Goal: Task Accomplishment & Management: Manage account settings

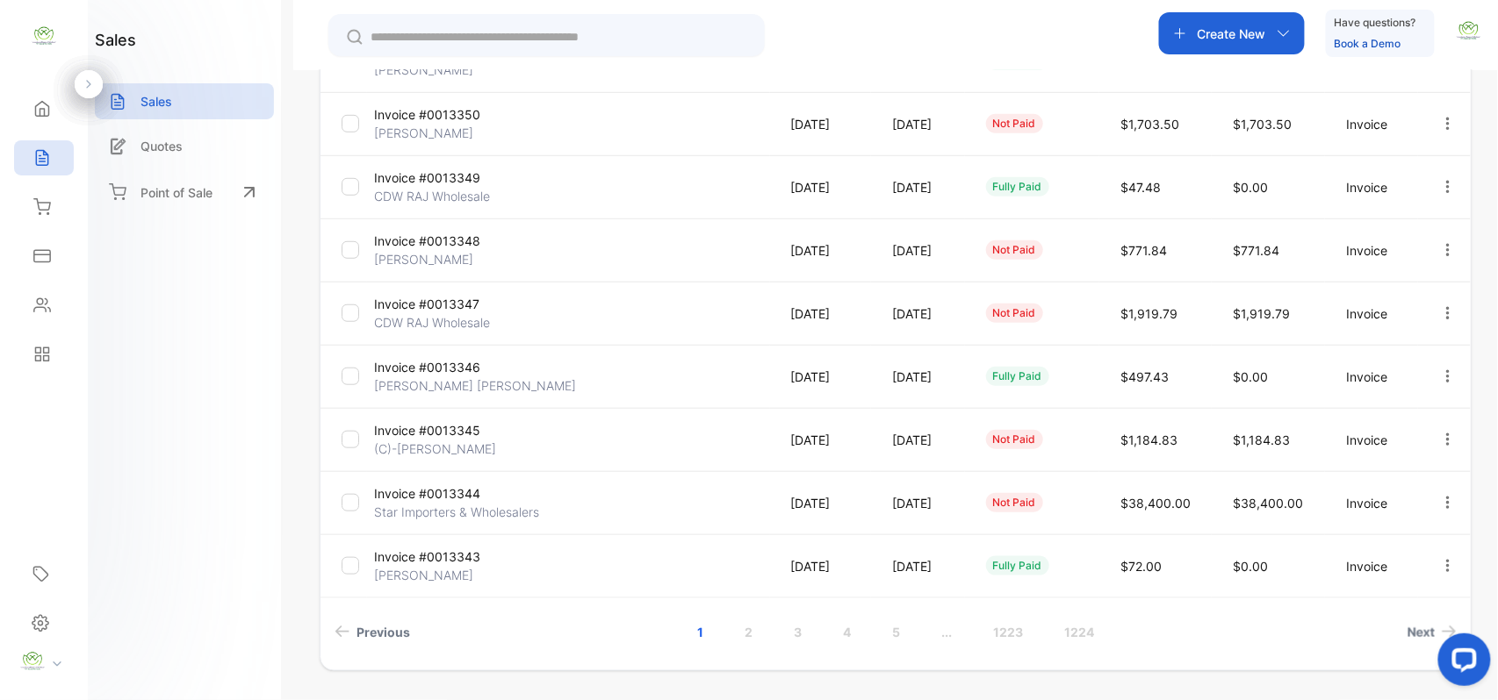
scroll to position [450, 0]
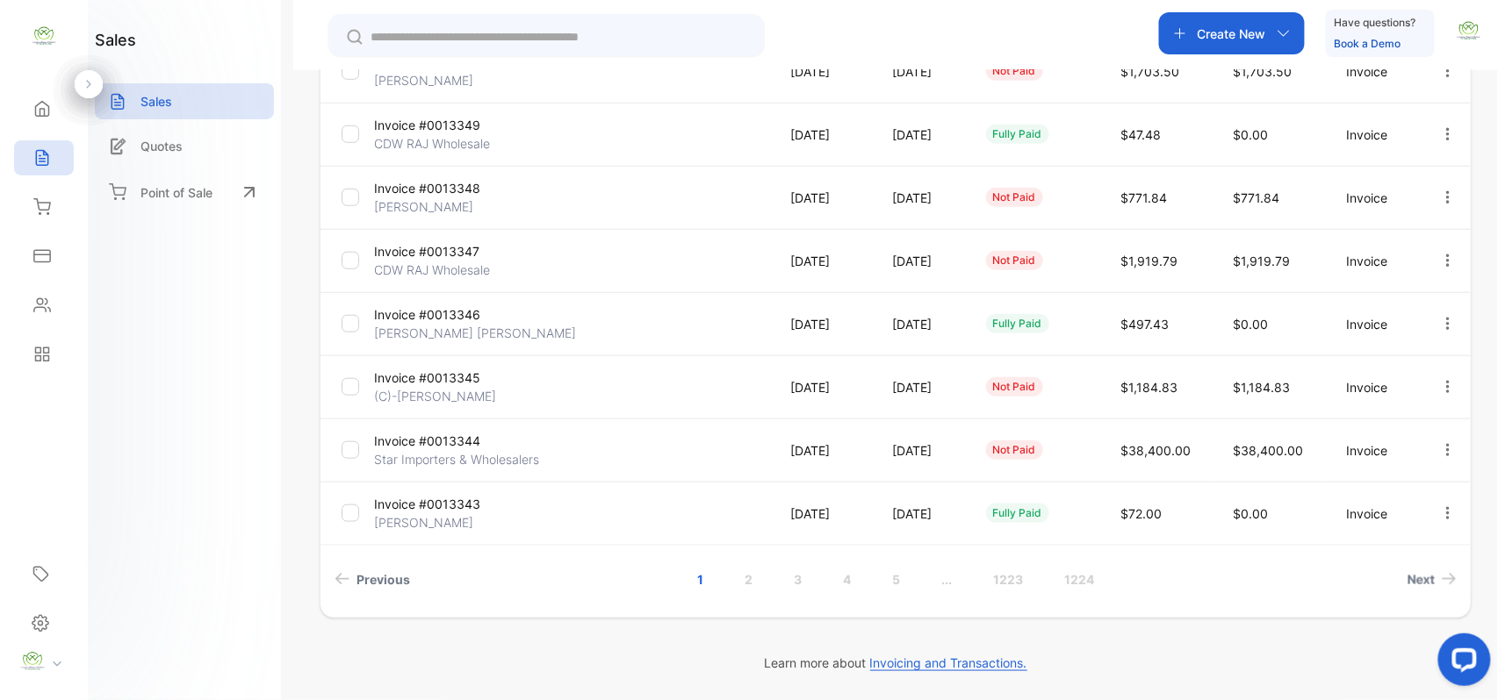
click at [429, 370] on p "Invoice #0013345" at bounding box center [440, 378] width 132 height 18
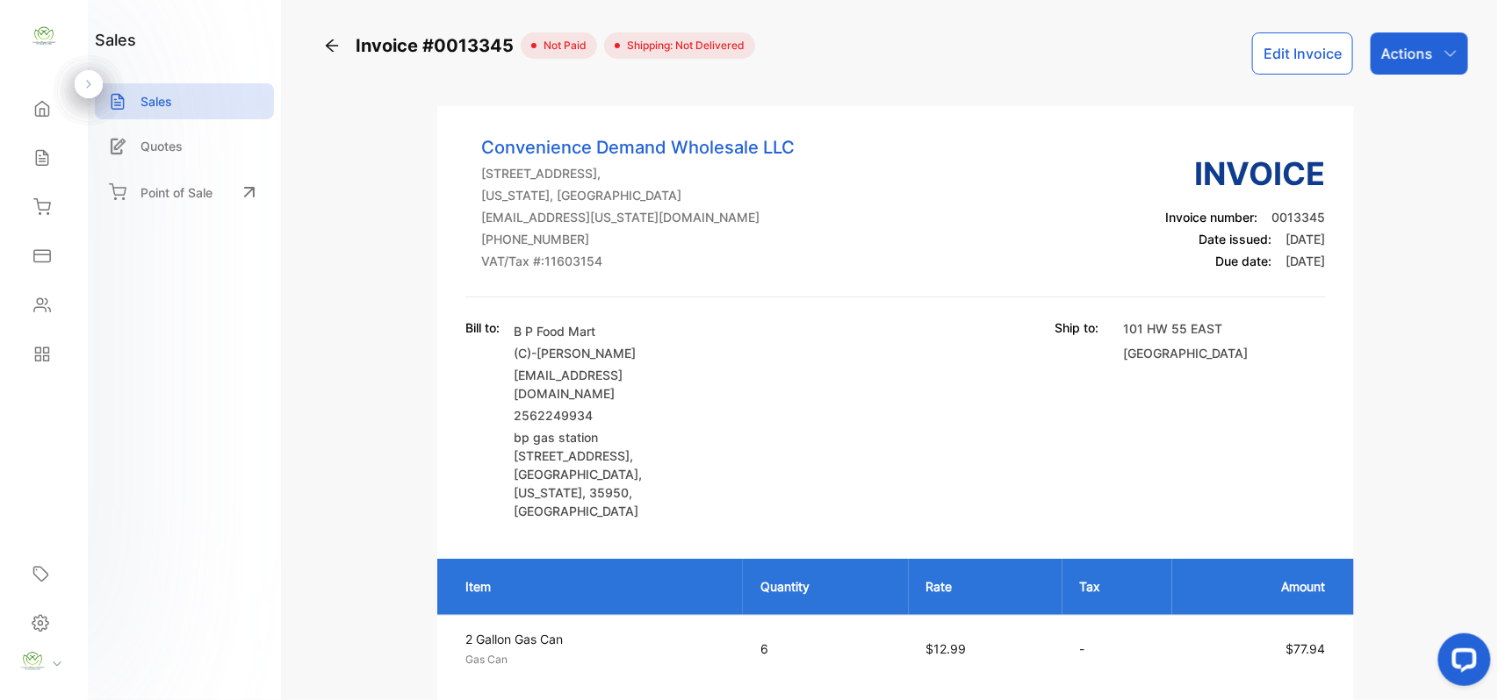
click at [1342, 64] on button "Edit Invoice" at bounding box center [1302, 53] width 101 height 42
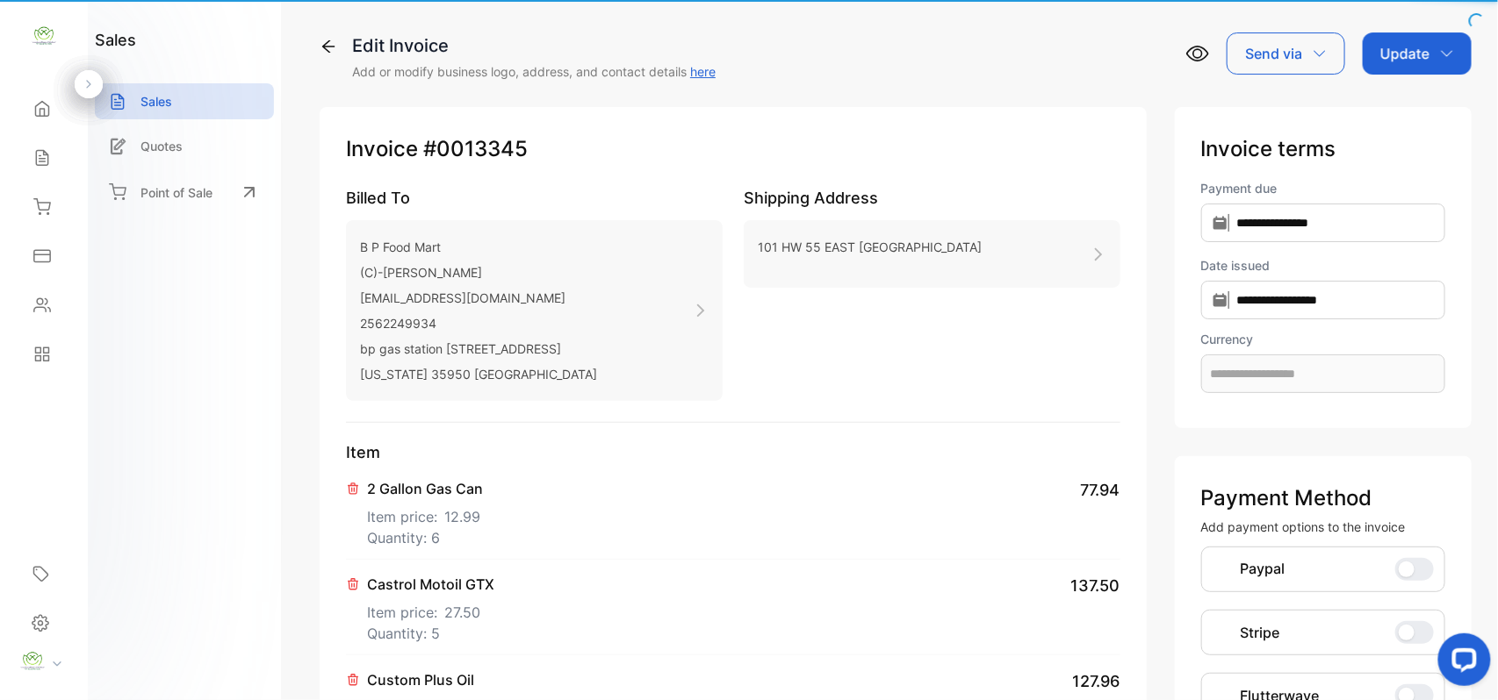
type input "**********"
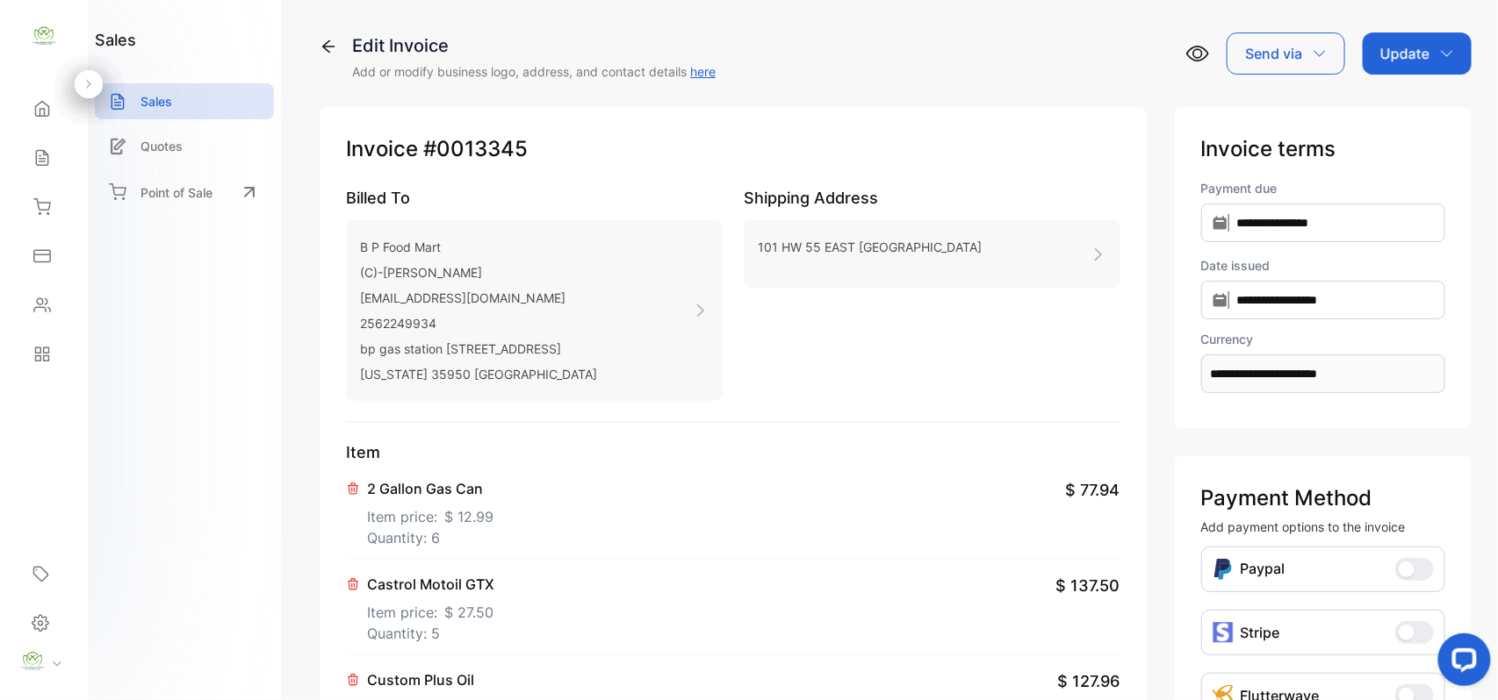
scroll to position [272, 0]
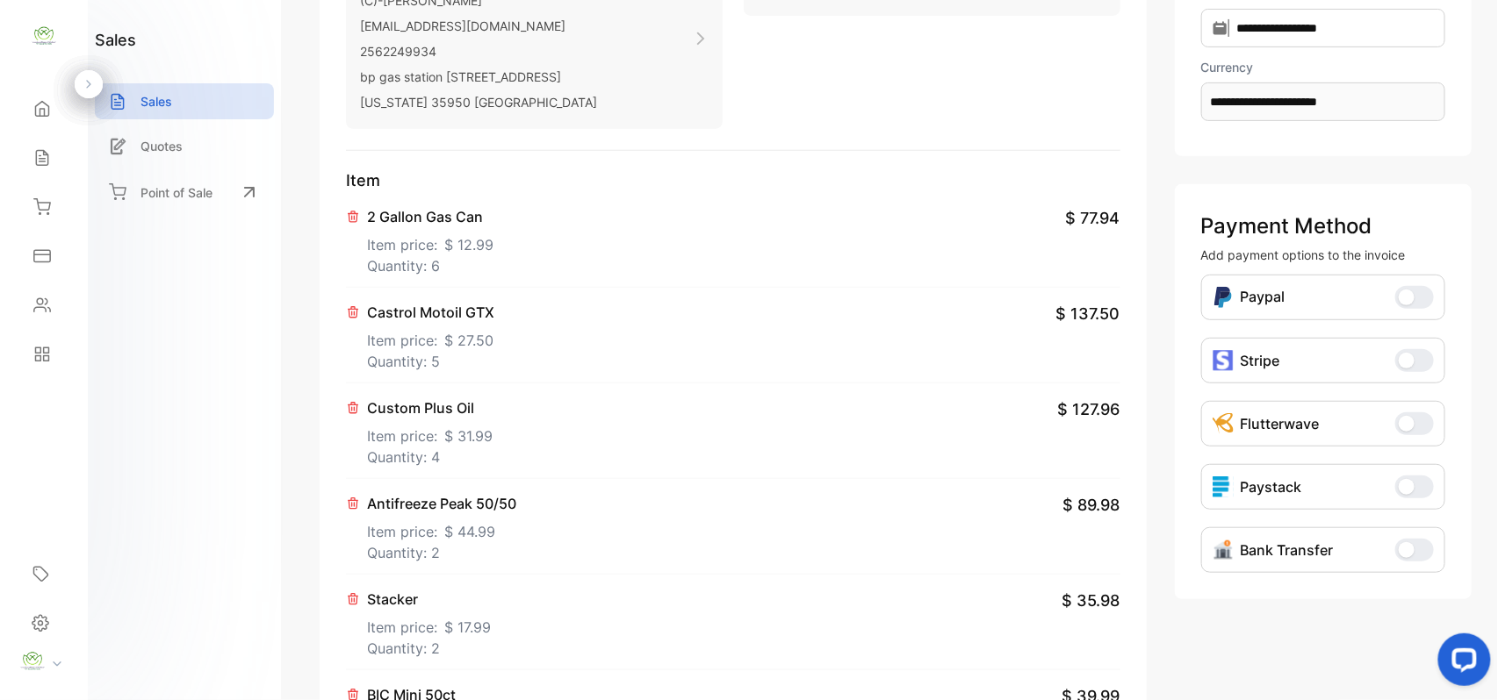
click at [395, 408] on p "Custom Plus Oil" at bounding box center [430, 408] width 126 height 21
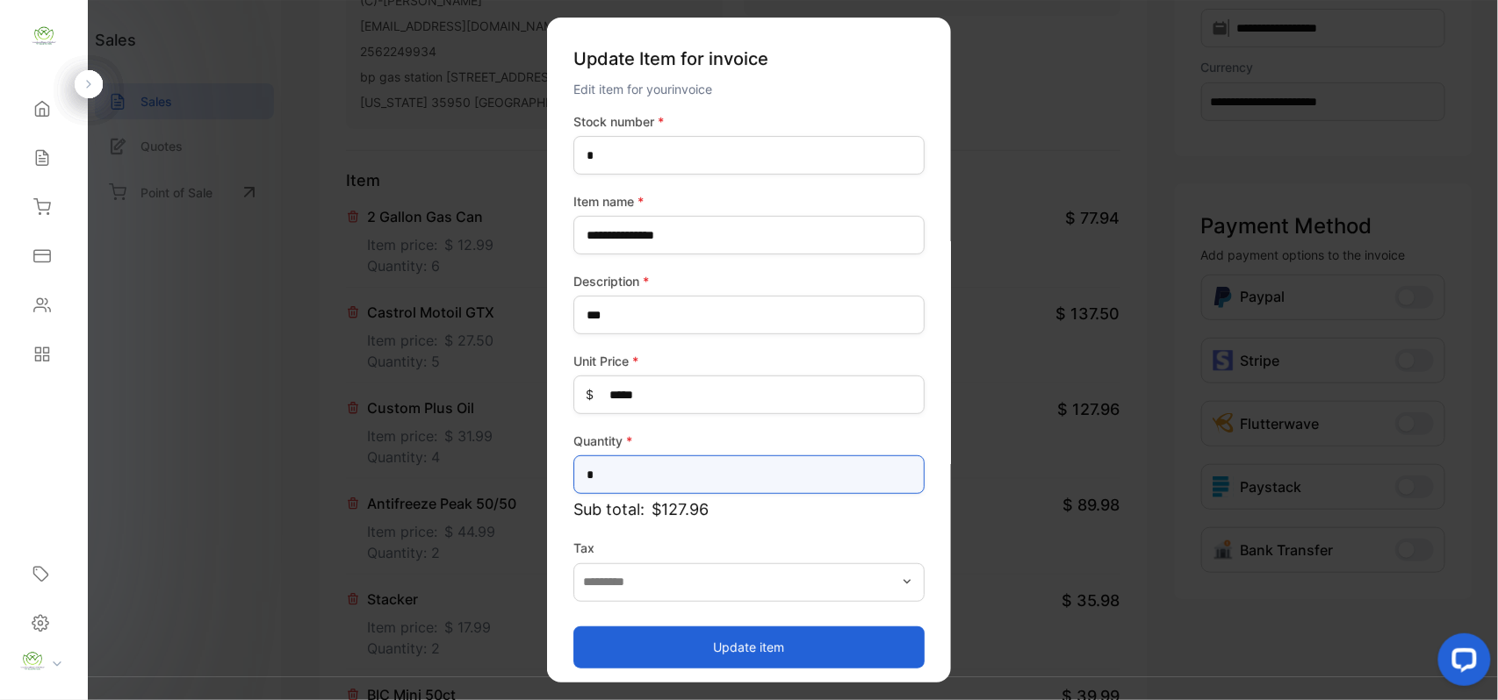
click at [679, 468] on input "*" at bounding box center [748, 475] width 351 height 39
type input "*"
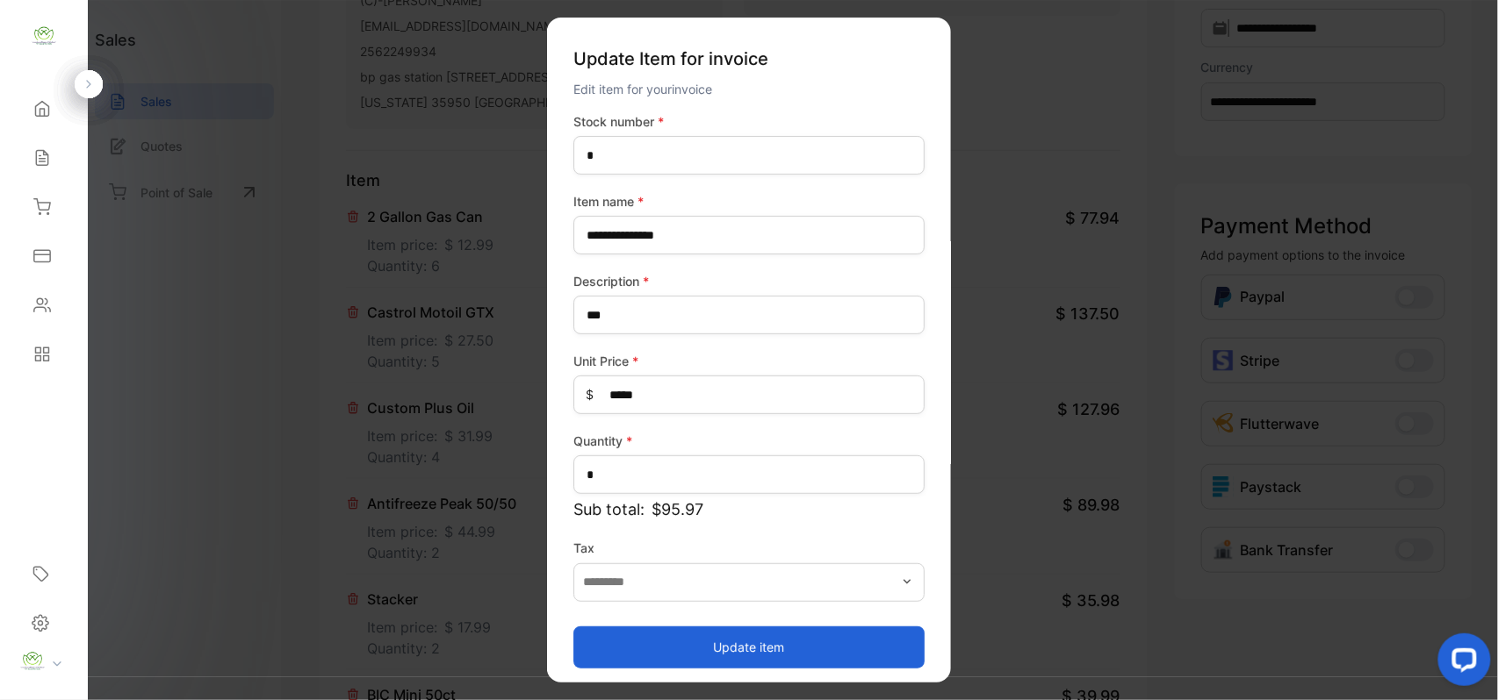
click at [722, 636] on button "Update item" at bounding box center [748, 647] width 351 height 42
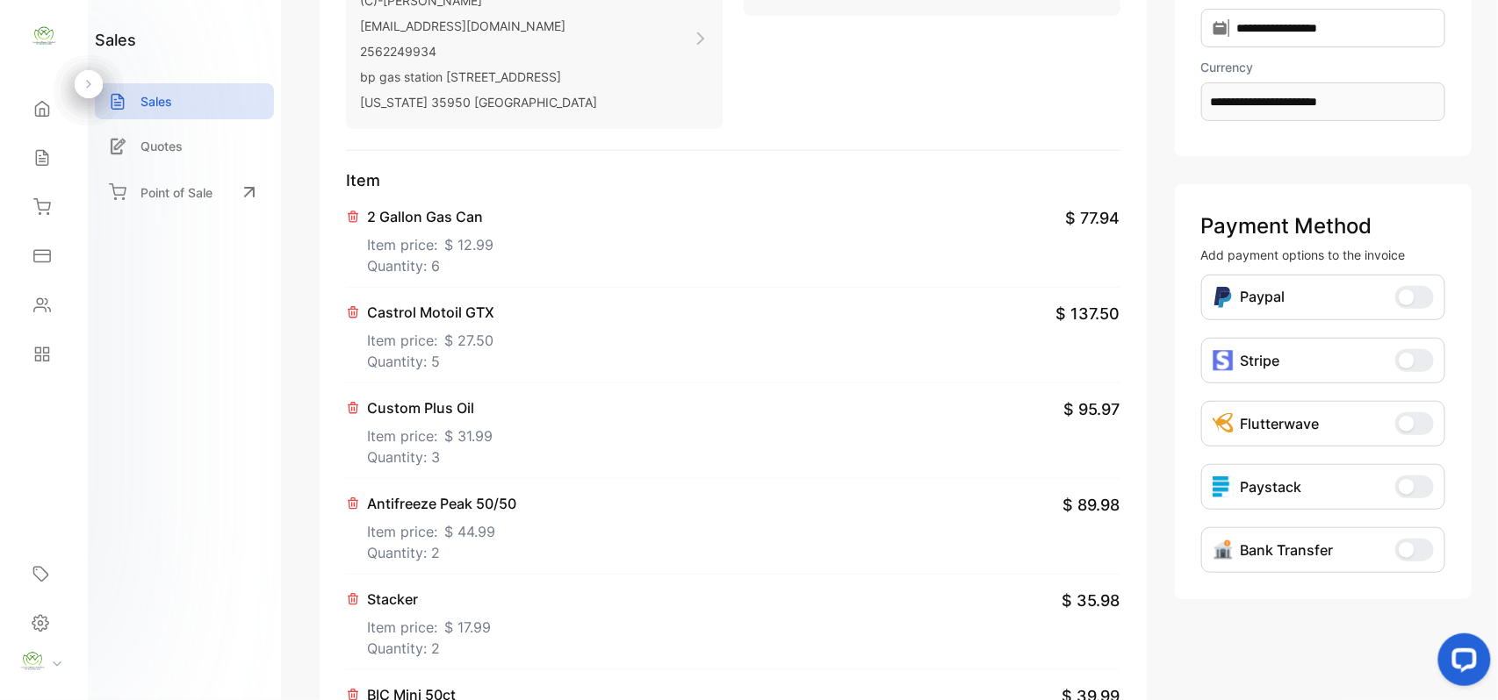
scroll to position [0, 0]
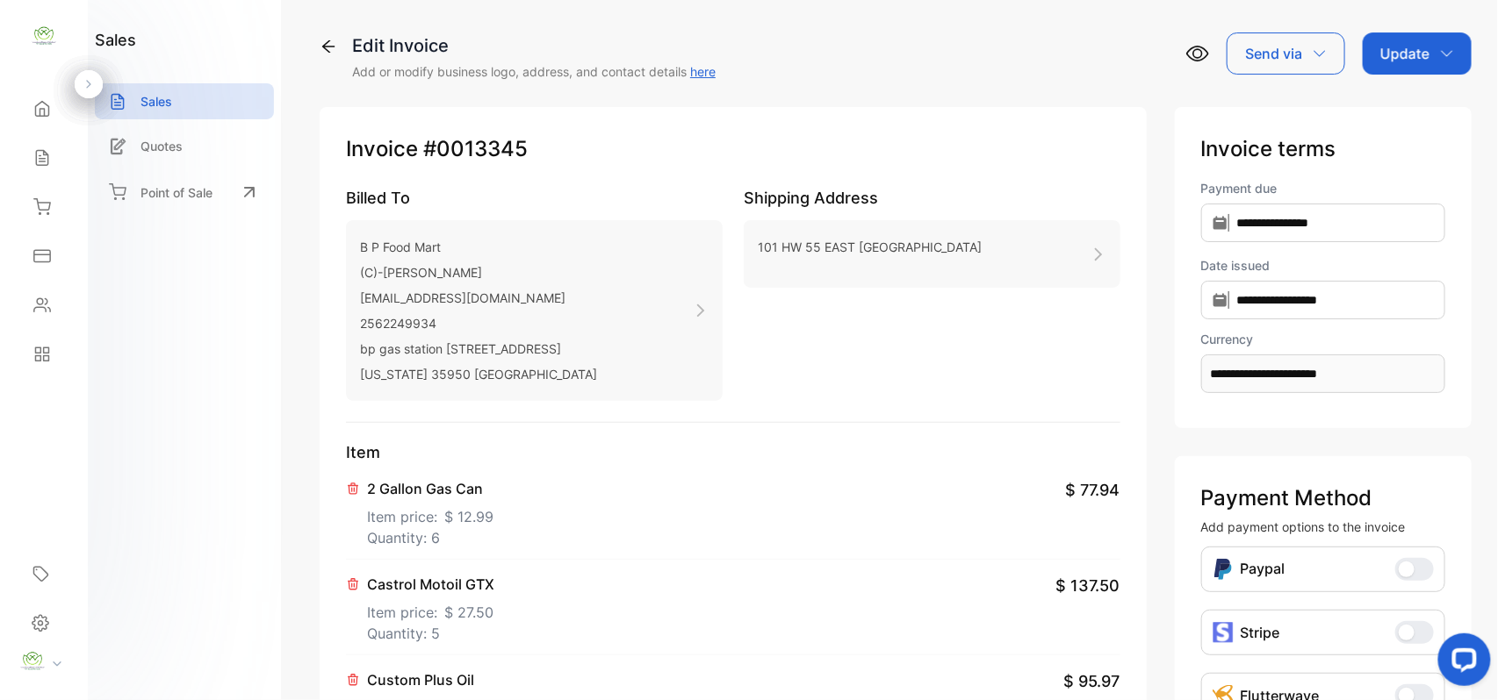
click at [1424, 43] on p "Update" at bounding box center [1404, 53] width 49 height 21
click at [1402, 107] on div "Invoice" at bounding box center [1419, 111] width 101 height 35
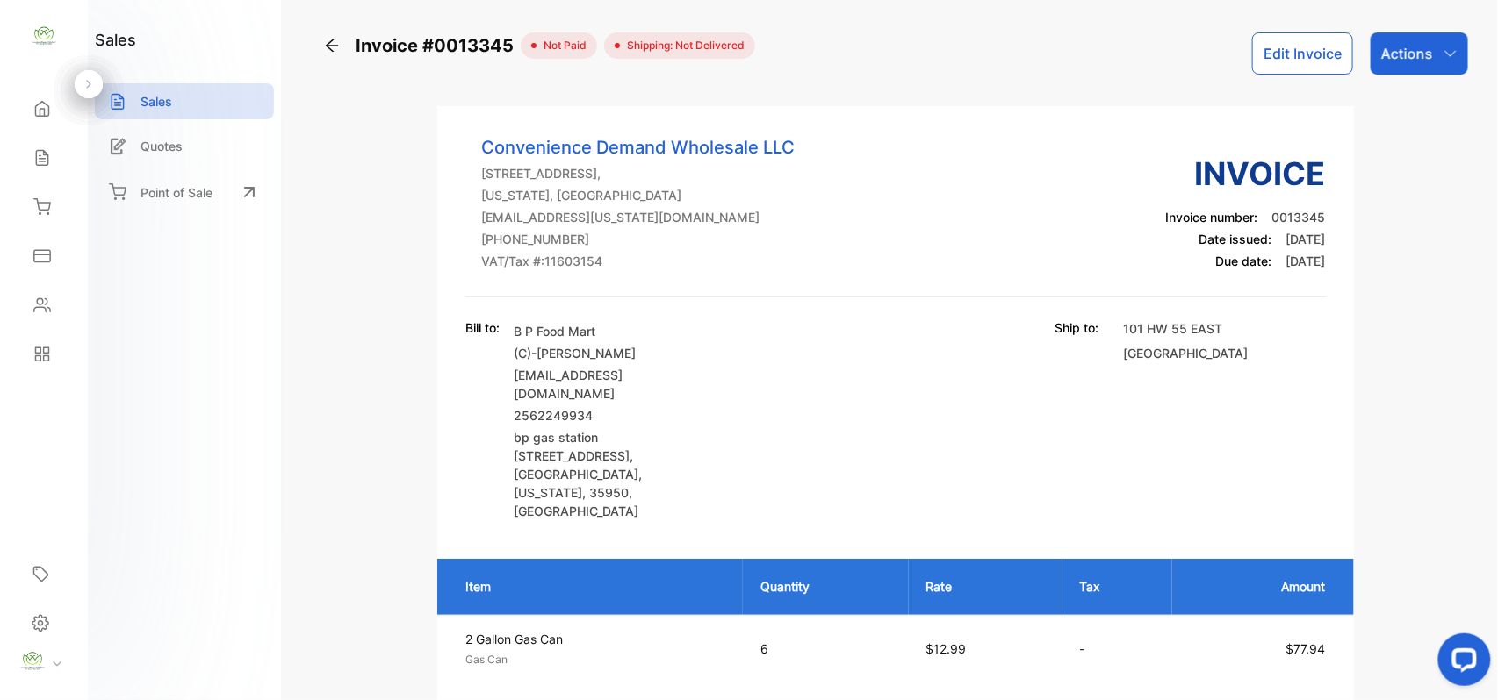
click at [1397, 61] on p "Actions" at bounding box center [1407, 53] width 52 height 21
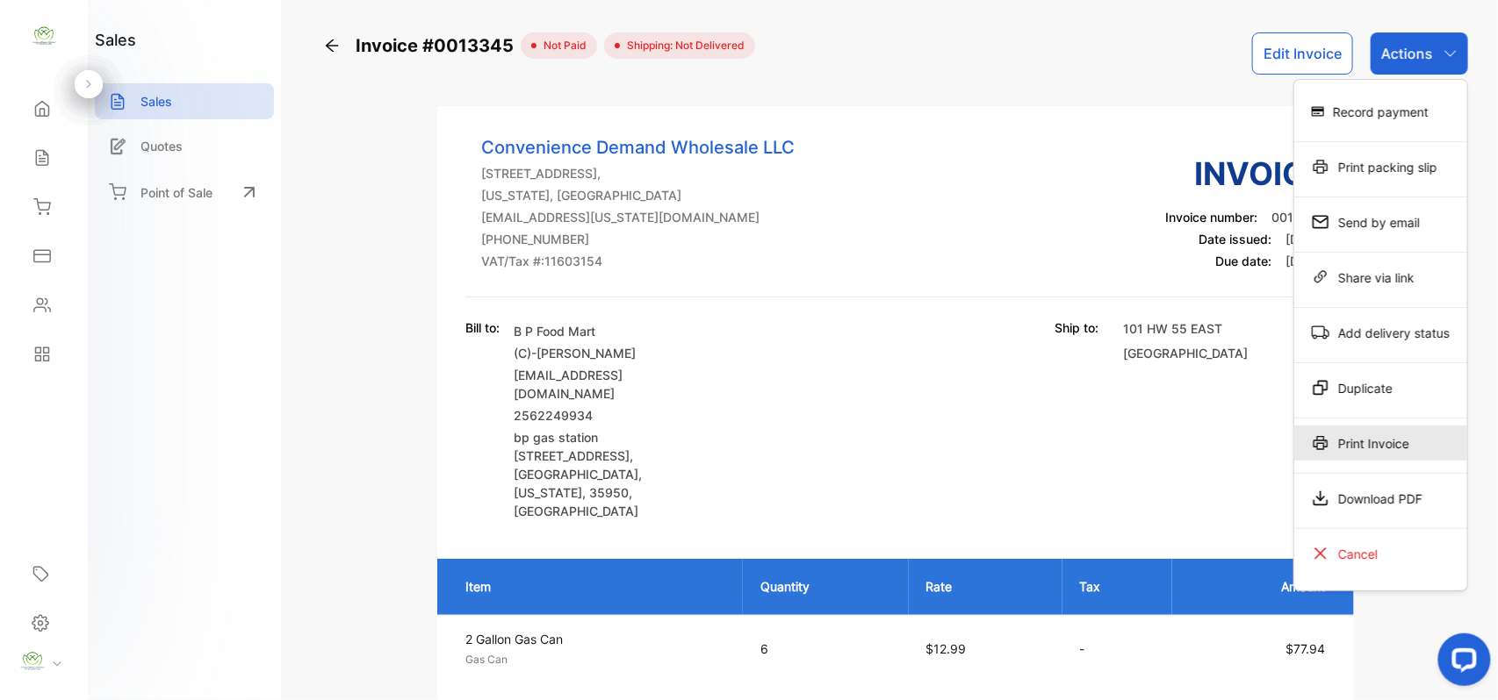
click at [1343, 429] on div "Print Invoice" at bounding box center [1380, 443] width 173 height 35
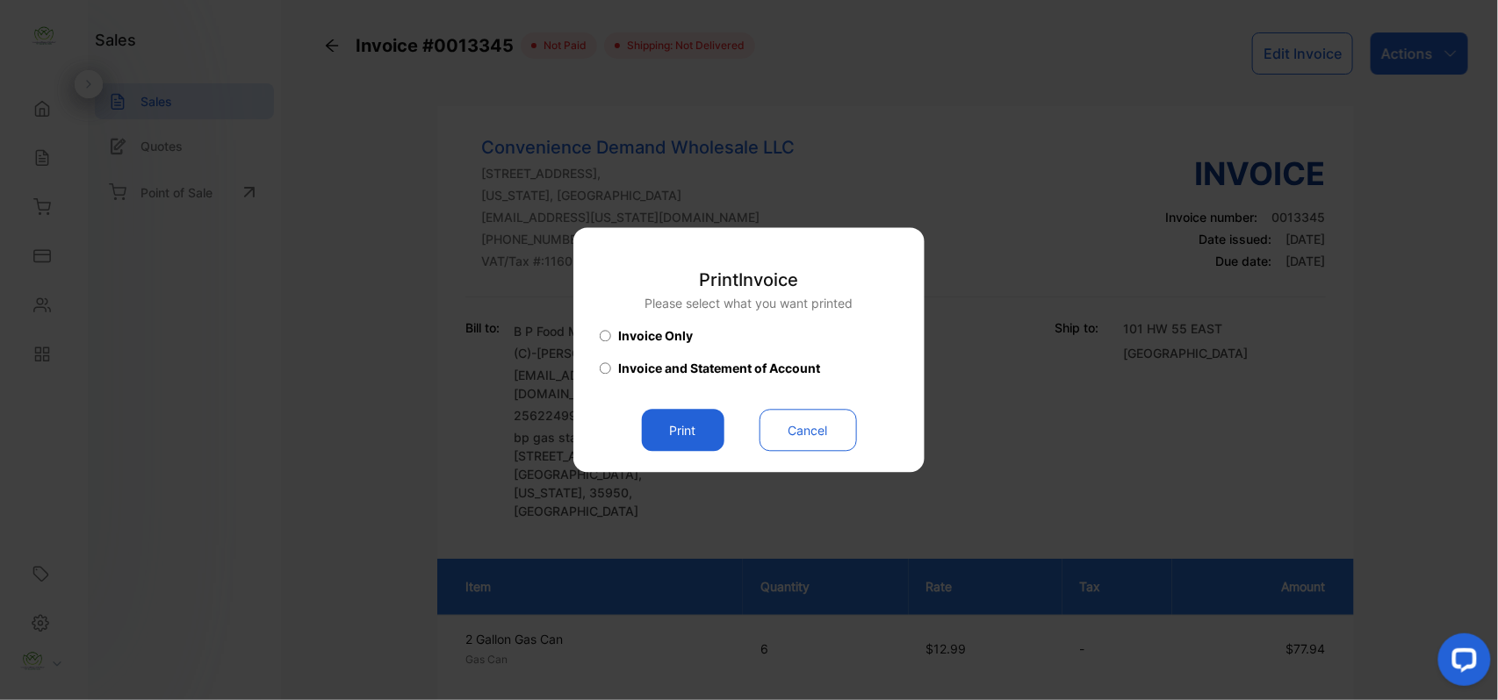
click at [707, 439] on button "Print" at bounding box center [683, 431] width 83 height 42
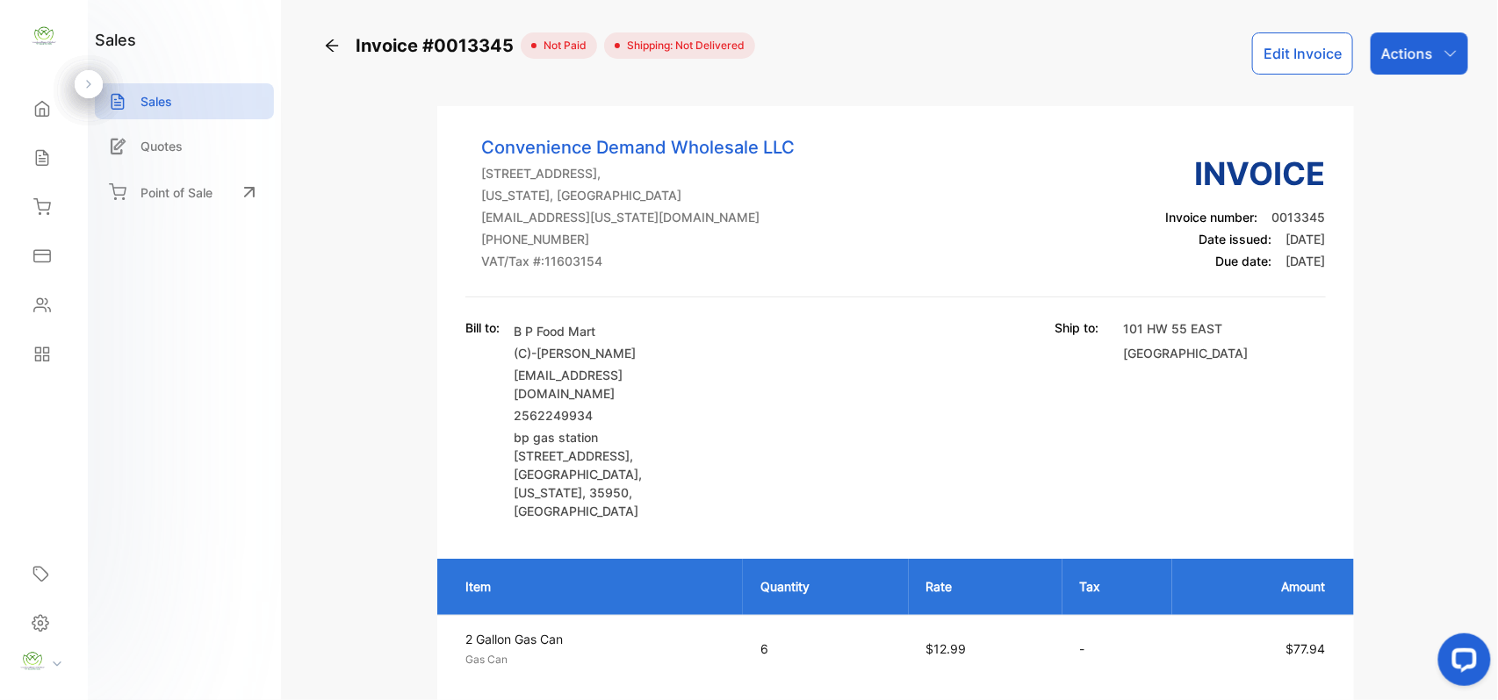
click at [36, 118] on div "Home" at bounding box center [44, 108] width 60 height 35
